Goal: Task Accomplishment & Management: Manage account settings

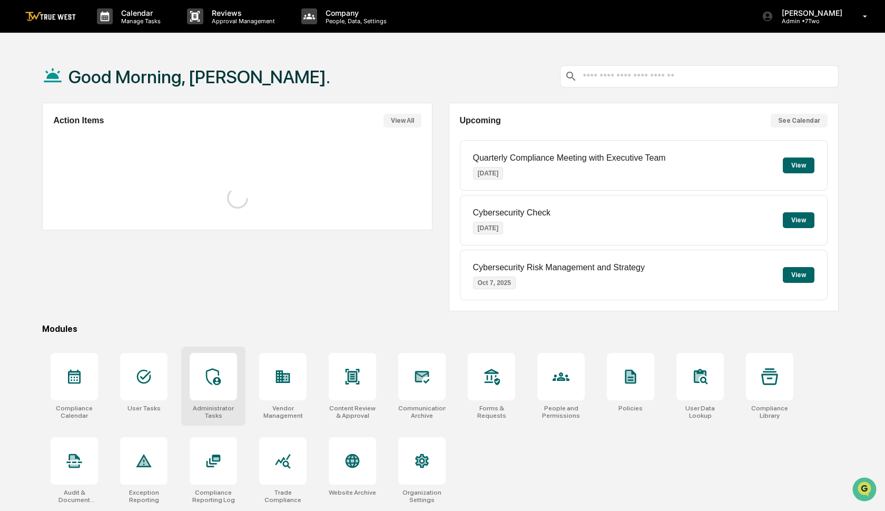
click at [213, 367] on div at bounding box center [213, 376] width 47 height 47
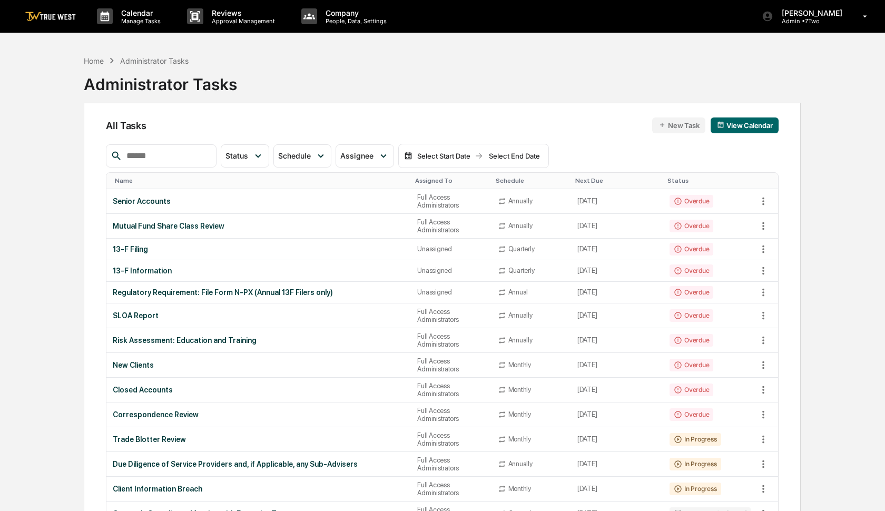
click at [182, 153] on input "text" at bounding box center [167, 156] width 90 height 14
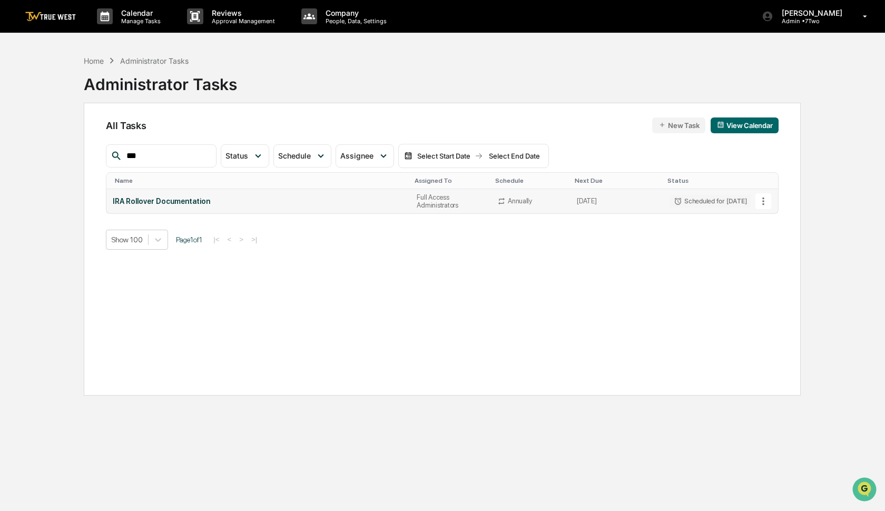
type input "***"
click at [764, 198] on icon at bounding box center [763, 201] width 12 height 12
click at [769, 260] on img at bounding box center [769, 258] width 8 height 8
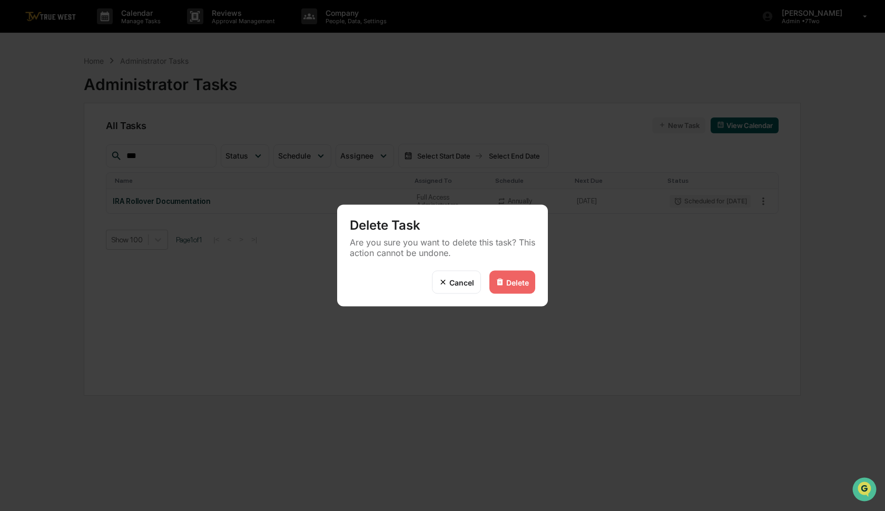
click at [520, 286] on div "Delete" at bounding box center [517, 282] width 23 height 9
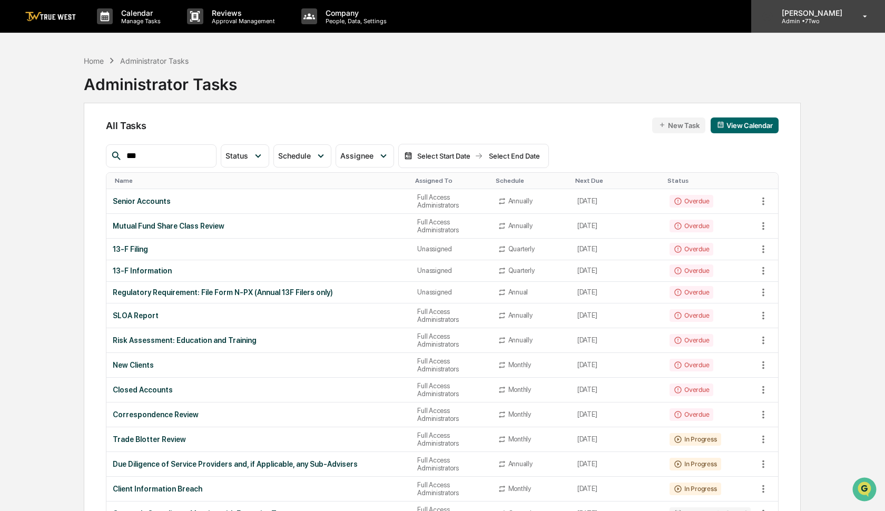
click at [791, 27] on div "[PERSON_NAME] Admin • 7Two" at bounding box center [818, 16] width 134 height 33
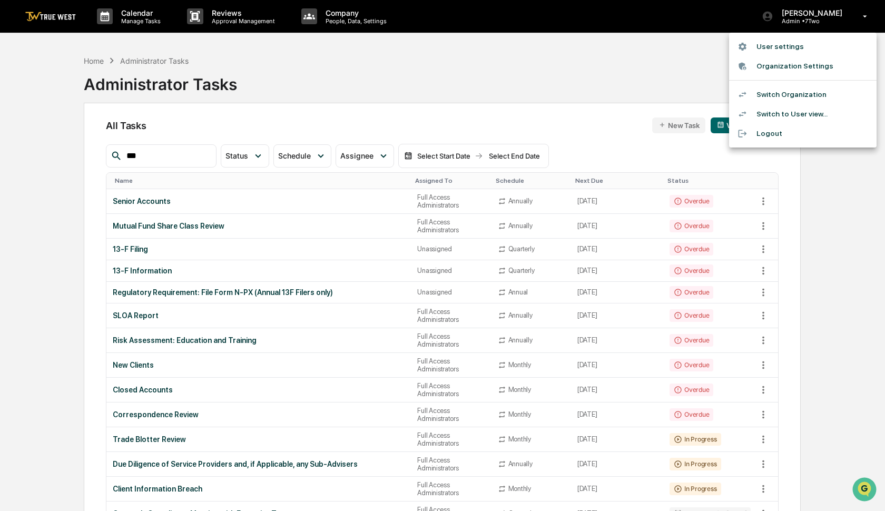
click at [784, 89] on li "Switch Organization" at bounding box center [802, 94] width 147 height 19
